Goal: Transaction & Acquisition: Download file/media

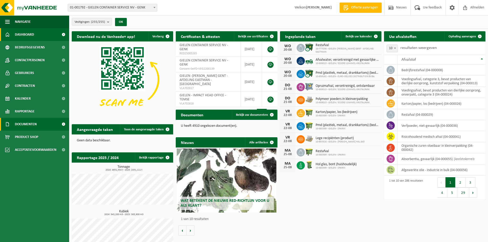
click at [28, 124] on span "Documenten" at bounding box center [26, 124] width 22 height 13
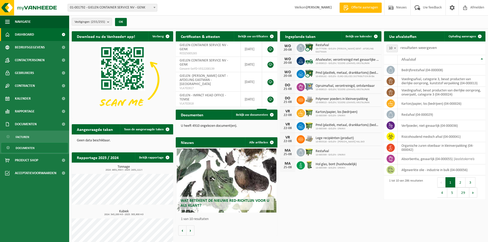
click at [23, 148] on span "Documenten" at bounding box center [25, 148] width 19 height 10
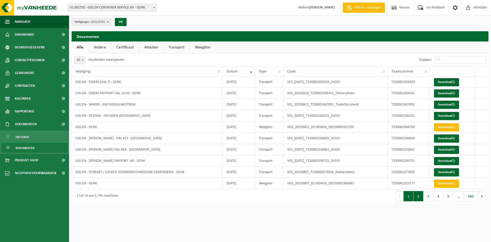
click at [419, 197] on button "2" at bounding box center [419, 196] width 10 height 10
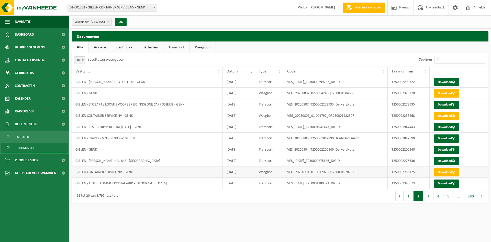
click at [111, 173] on td "GIELEN CONTAINER SERVICE NV - GENK" at bounding box center [147, 171] width 151 height 11
click at [441, 172] on link "Download" at bounding box center [446, 172] width 25 height 8
click at [430, 199] on button "3" at bounding box center [429, 196] width 10 height 10
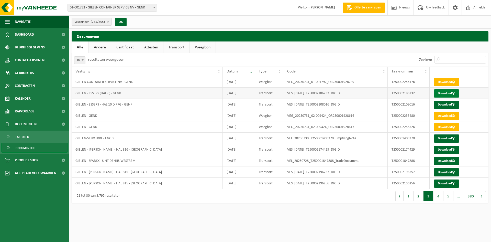
click at [441, 94] on link "Download" at bounding box center [446, 93] width 25 height 8
